Goal: Check status: Check status

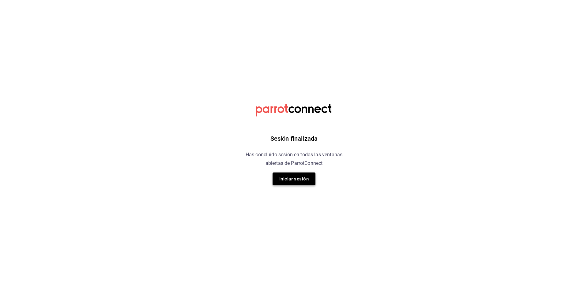
click at [313, 180] on button "Iniciar sesión" at bounding box center [294, 179] width 43 height 13
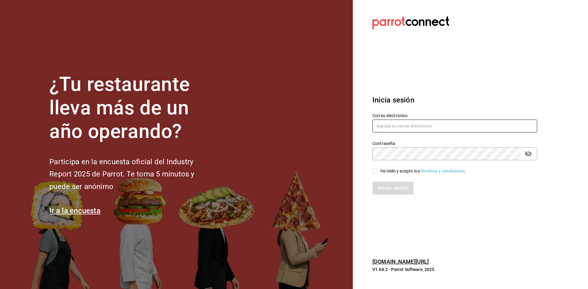
click at [443, 125] on input "text" at bounding box center [454, 126] width 165 height 13
type input "[EMAIL_ADDRESS][DOMAIN_NAME]"
click at [392, 170] on div "He leído y acepto los Términos y condiciones." at bounding box center [423, 171] width 86 height 6
click at [378, 170] on input "He leído y acepto los Términos y condiciones." at bounding box center [375, 171] width 6 height 6
checkbox input "true"
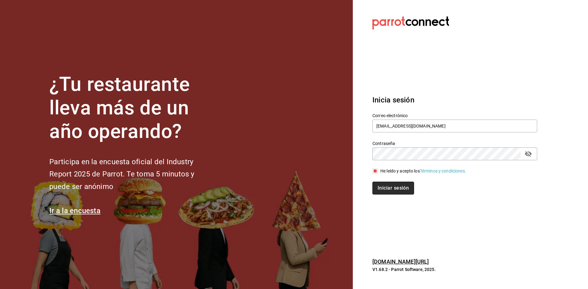
click at [395, 193] on button "Iniciar sesión" at bounding box center [393, 188] width 42 height 13
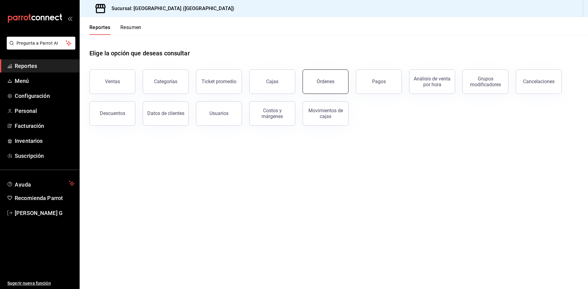
click at [321, 83] on div "Órdenes" at bounding box center [326, 82] width 18 height 6
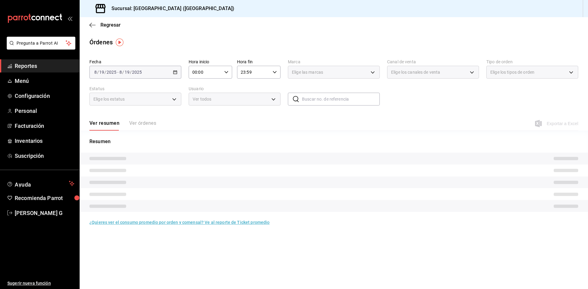
click at [141, 126] on div "Ver resumen Ver órdenes" at bounding box center [122, 125] width 67 height 10
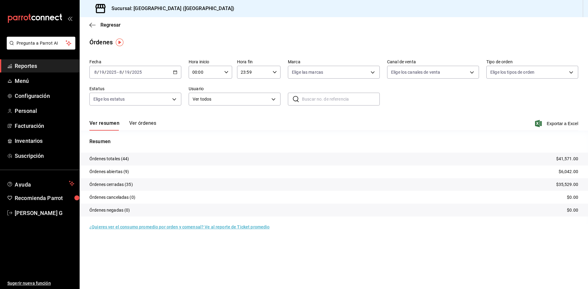
click at [142, 126] on button "Ver órdenes" at bounding box center [142, 125] width 27 height 10
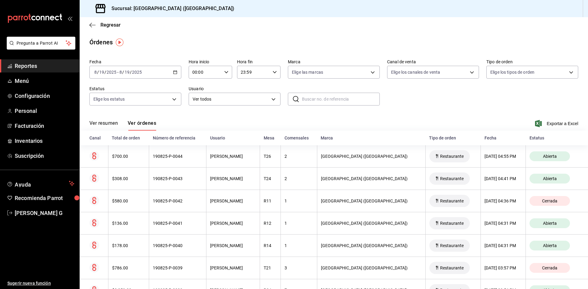
click at [144, 69] on div "[DATE] [DATE] - [DATE] [DATE]" at bounding box center [135, 72] width 92 height 13
click at [121, 156] on span "Rango de fechas" at bounding box center [118, 159] width 47 height 6
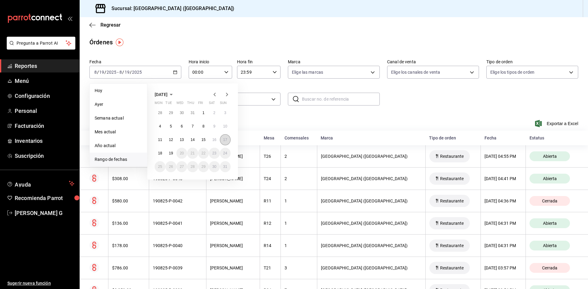
click at [229, 142] on button "17" at bounding box center [225, 139] width 11 height 11
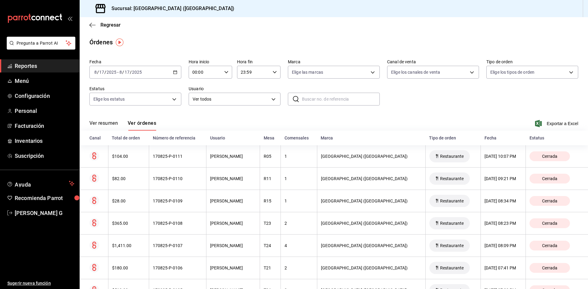
click at [98, 123] on button "Ver resumen" at bounding box center [103, 125] width 28 height 10
